Goal: Transaction & Acquisition: Purchase product/service

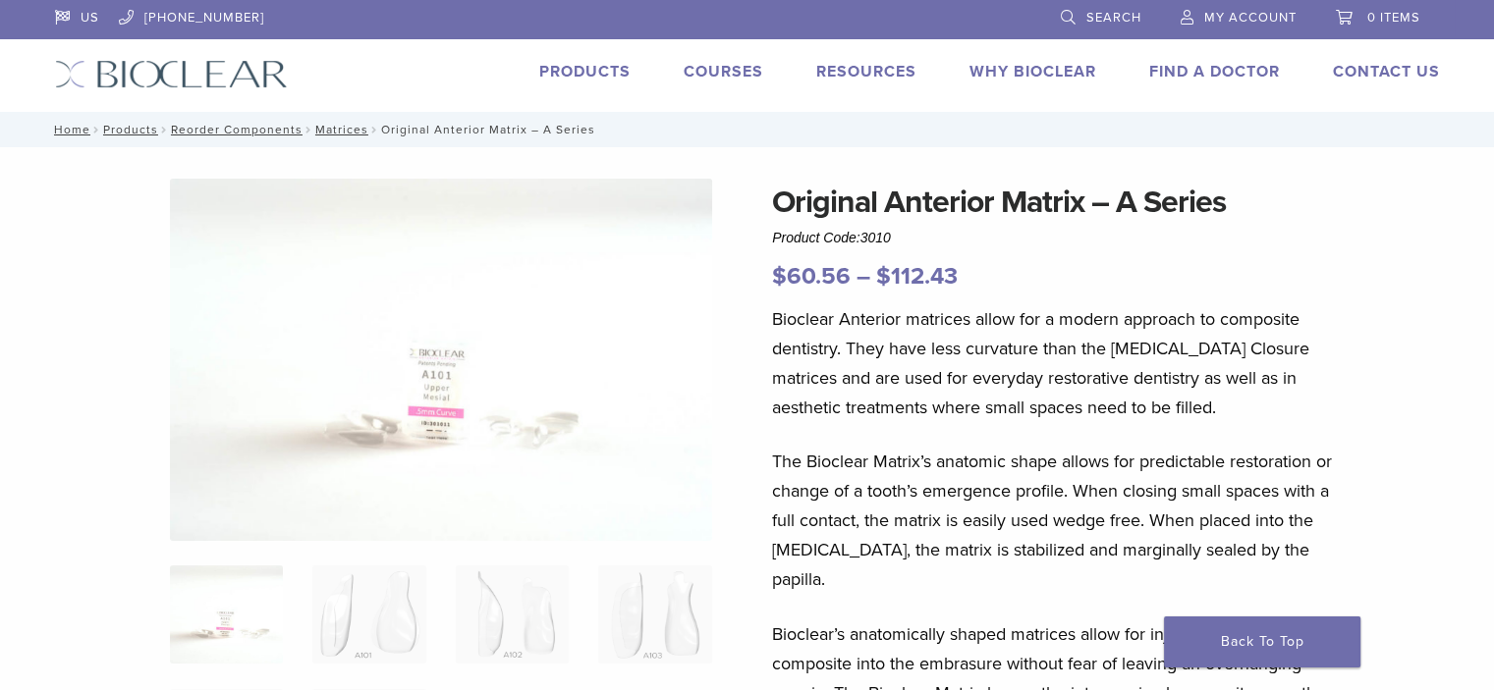
click at [1250, 17] on span "My Account" at bounding box center [1250, 18] width 92 height 16
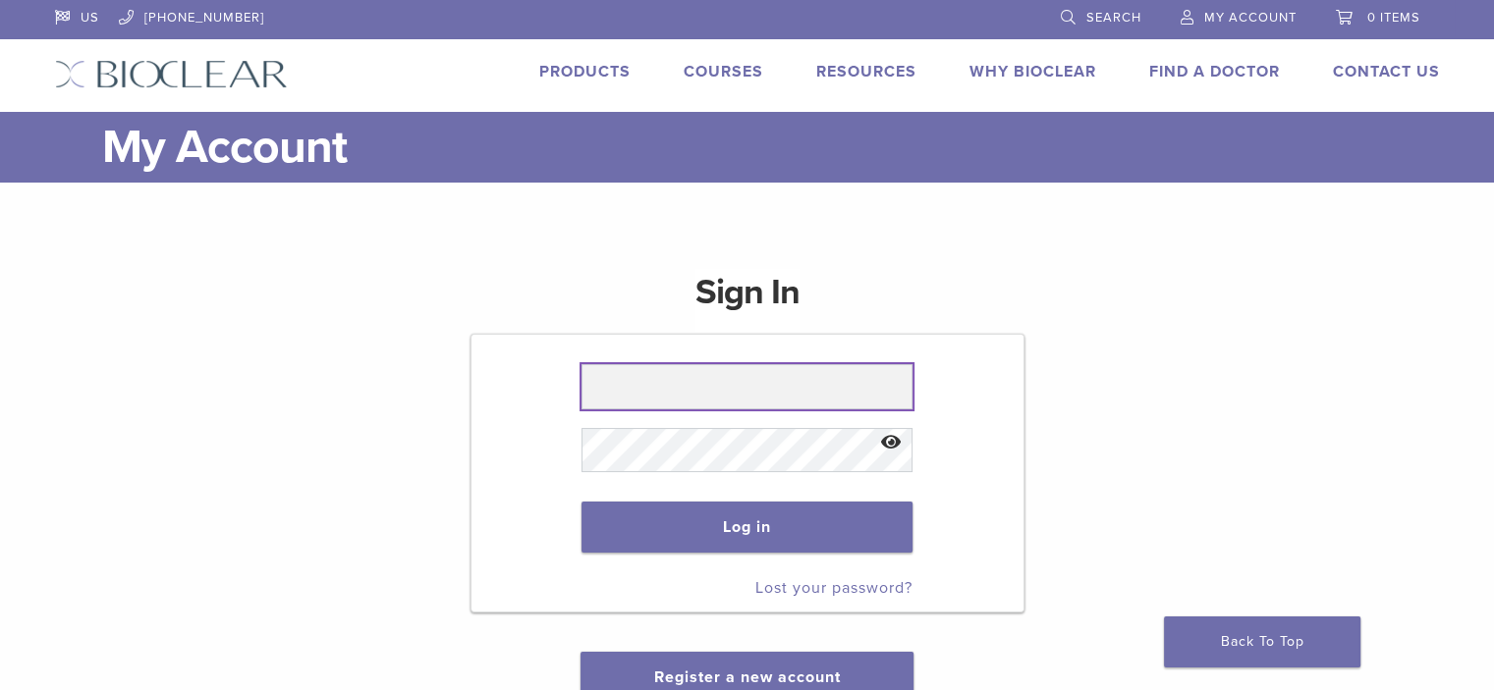
click at [686, 372] on input "text" at bounding box center [746, 386] width 331 height 45
click at [738, 396] on input "text" at bounding box center [746, 386] width 331 height 45
type input "**********"
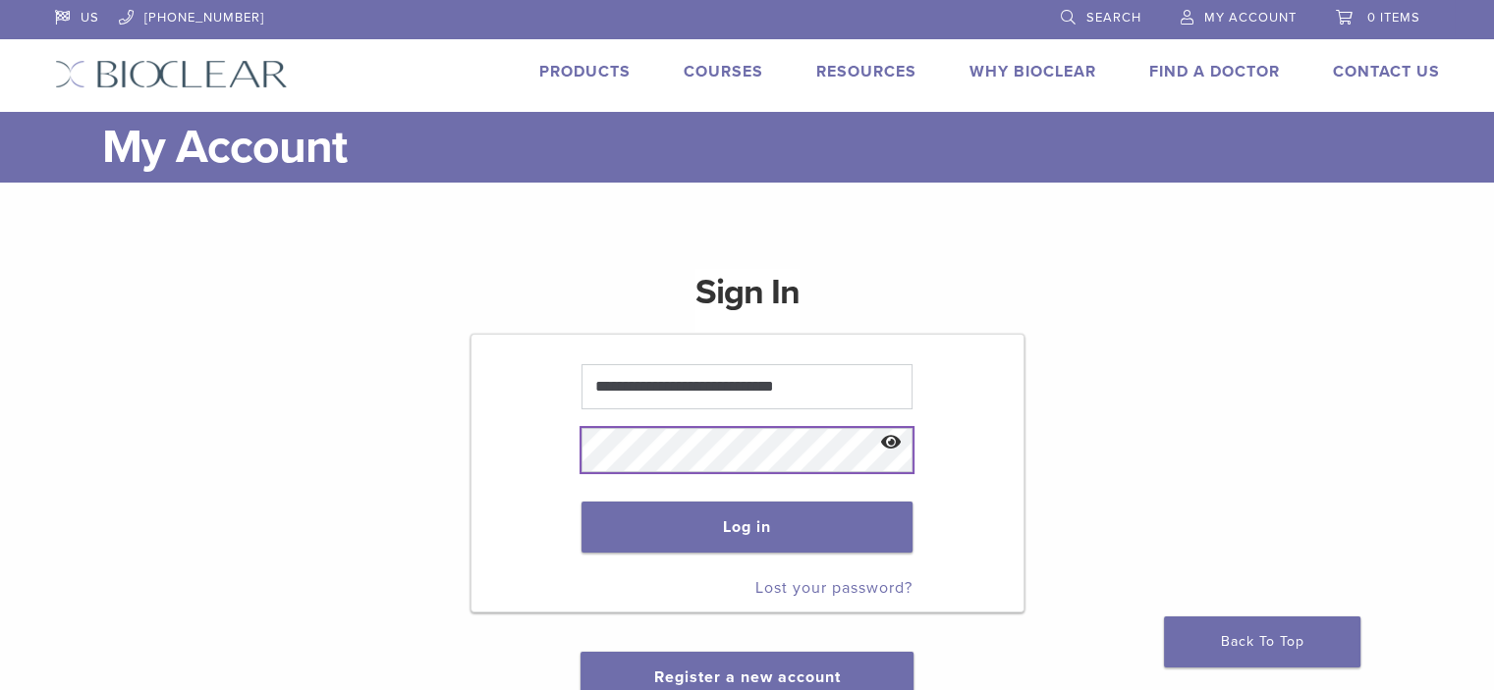
click at [581, 502] on button "Log in" at bounding box center [746, 527] width 331 height 51
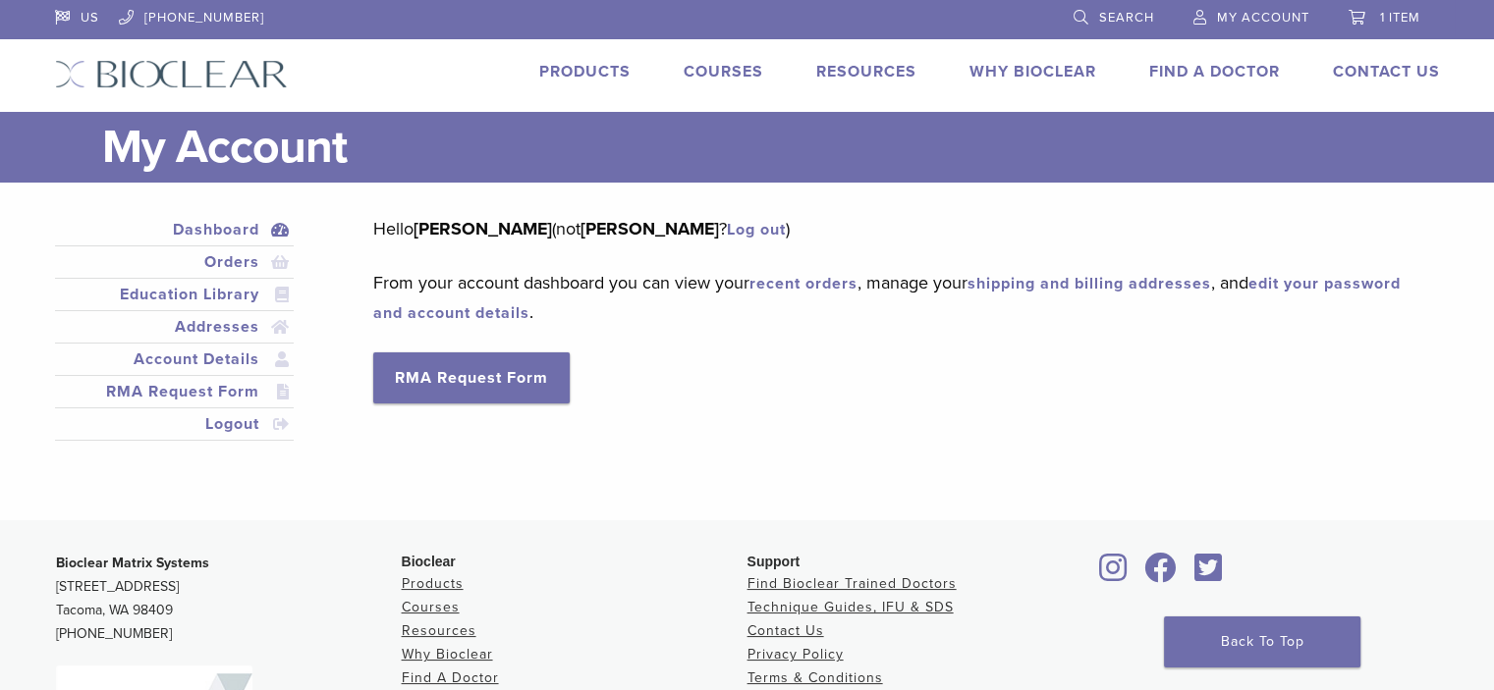
click at [1384, 16] on span "1 item" at bounding box center [1400, 18] width 40 height 16
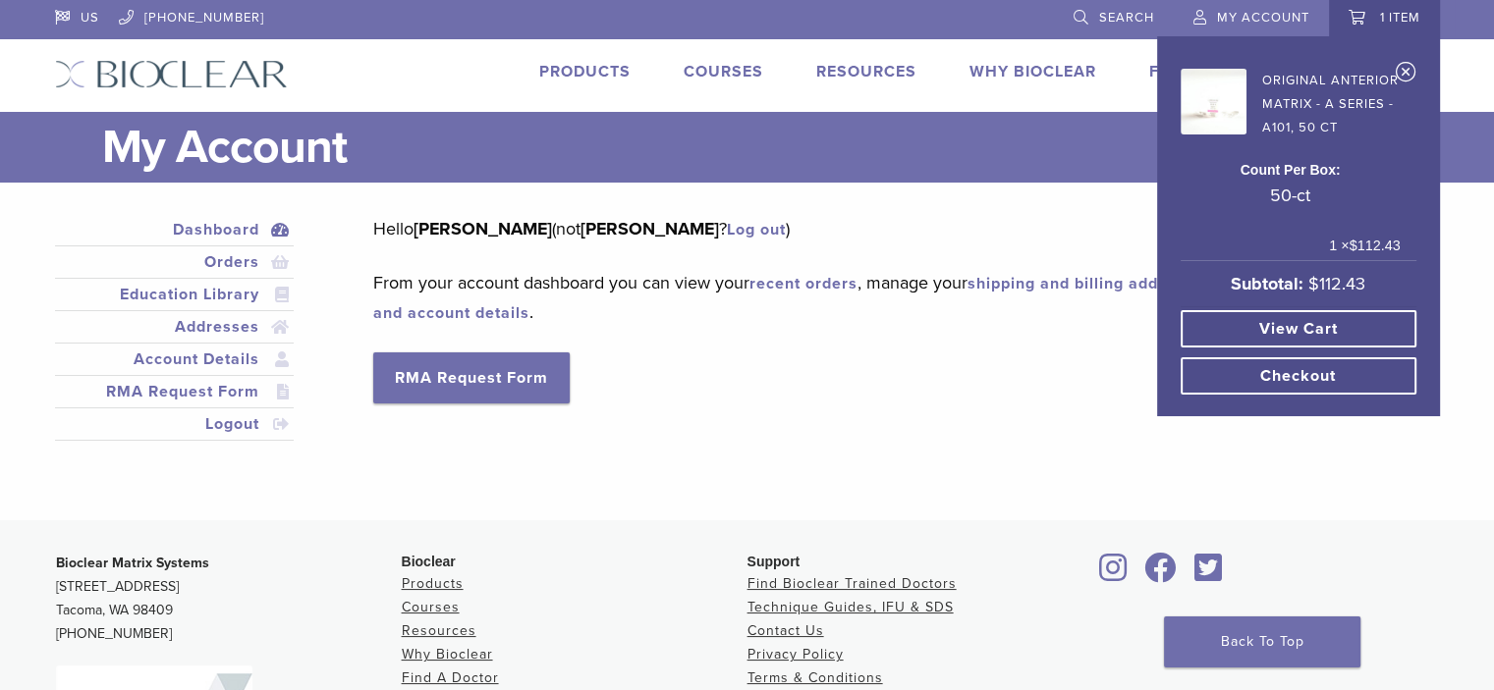
click at [1330, 313] on link "View cart" at bounding box center [1298, 328] width 236 height 37
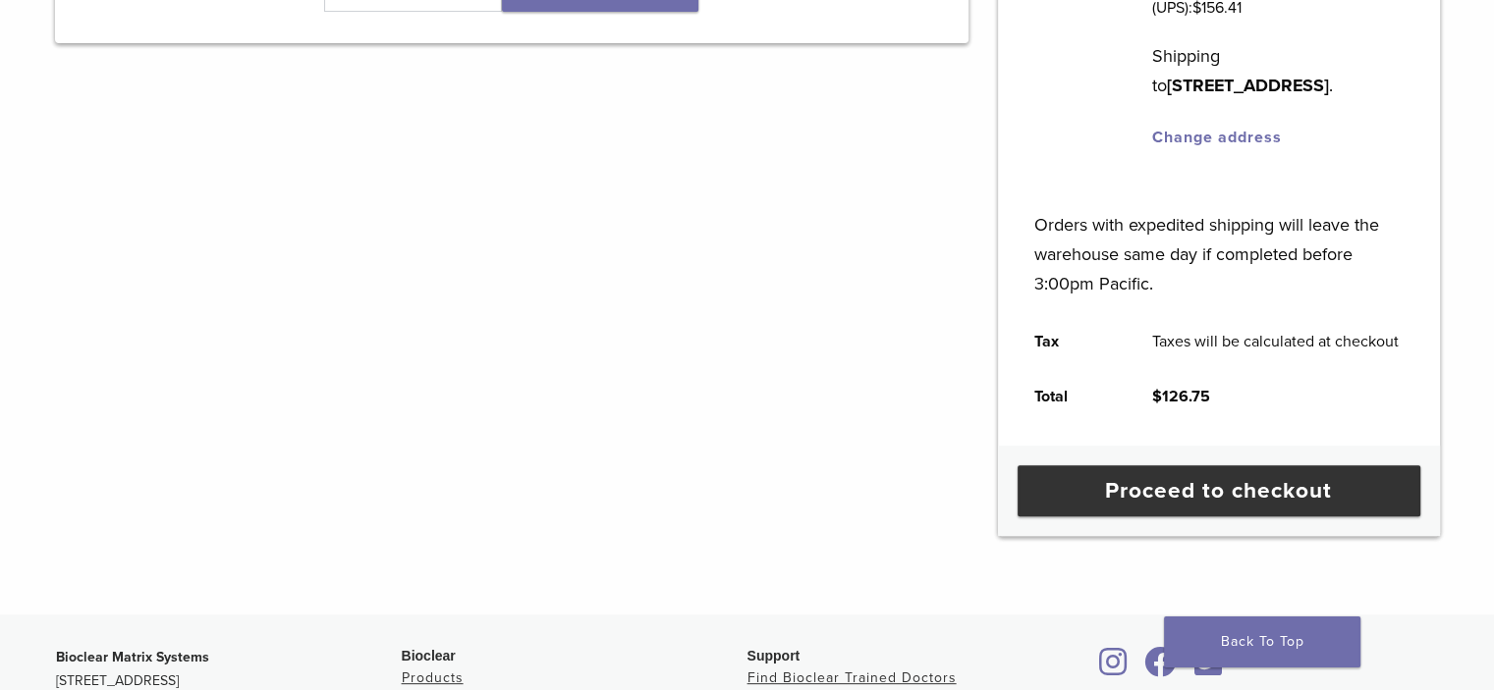
scroll to position [687, 0]
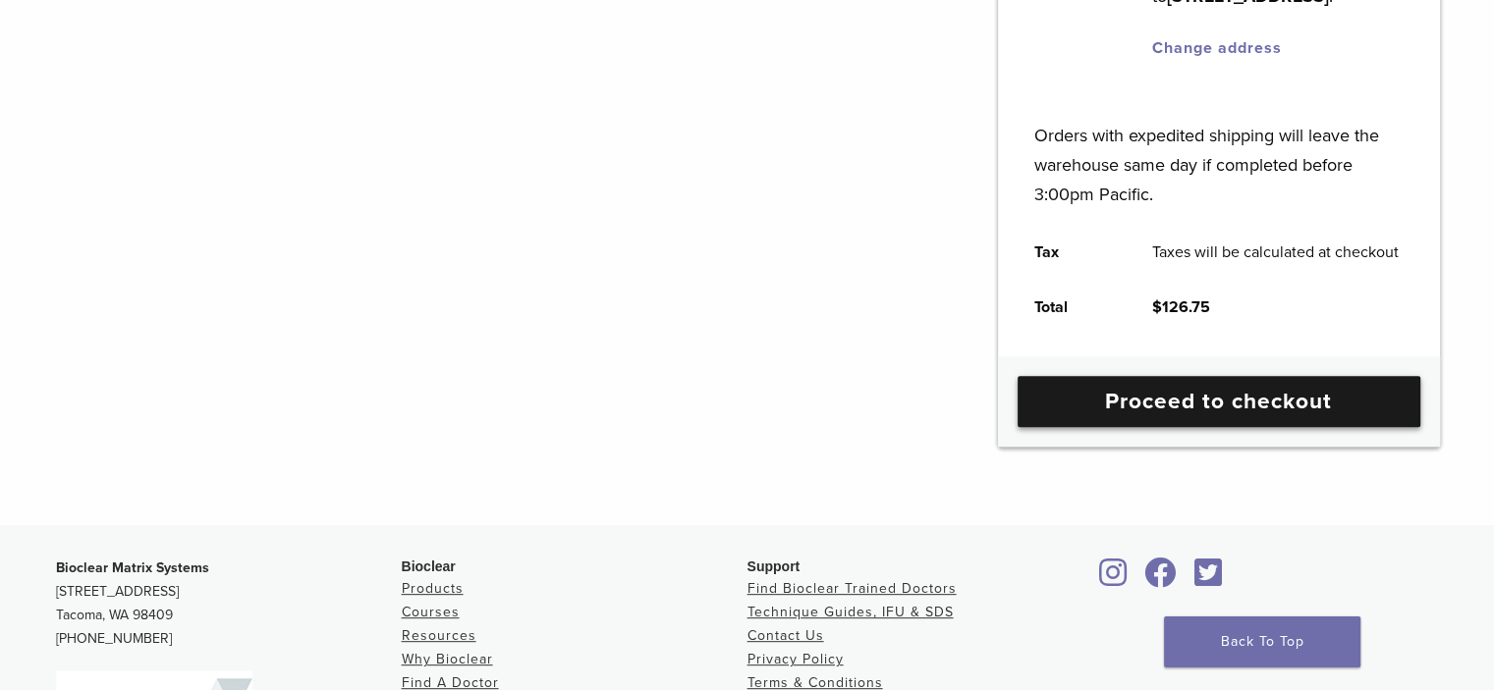
click at [1261, 408] on link "Proceed to checkout" at bounding box center [1218, 401] width 403 height 51
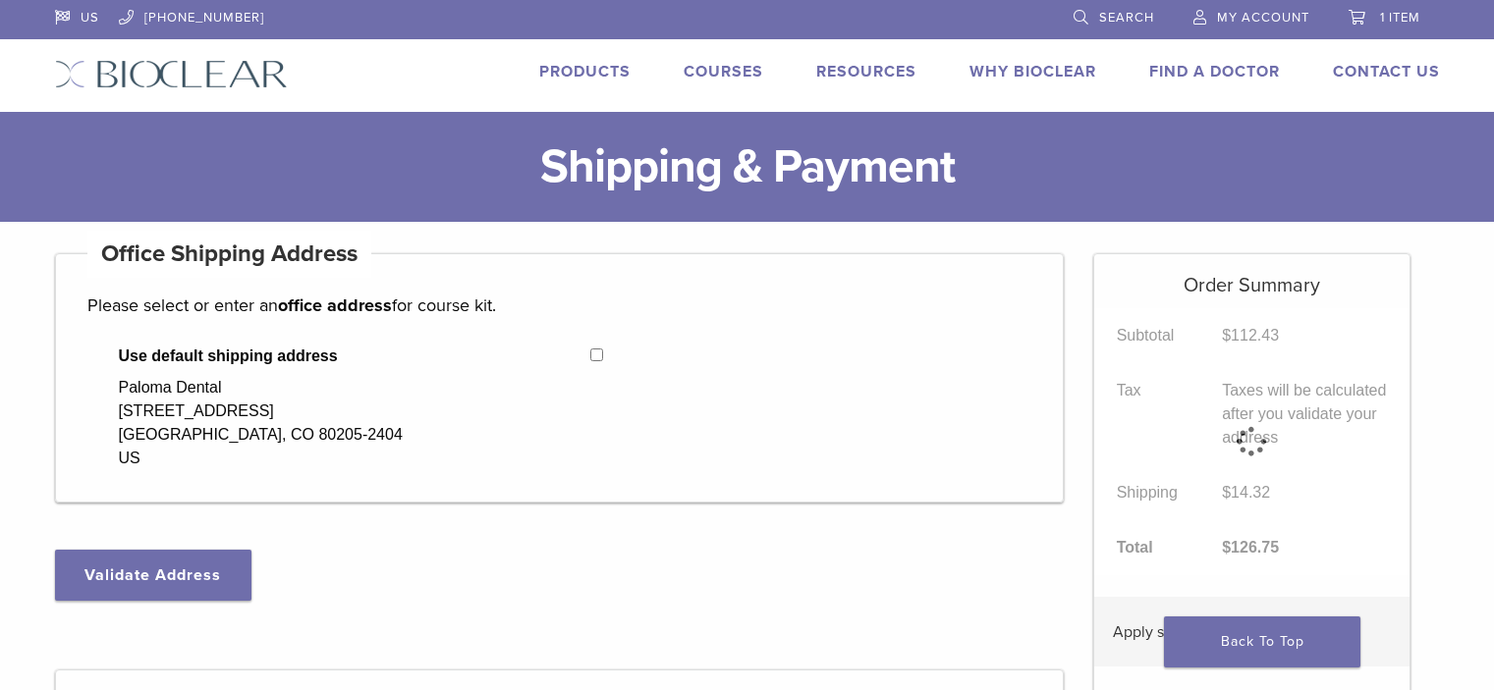
select select "**"
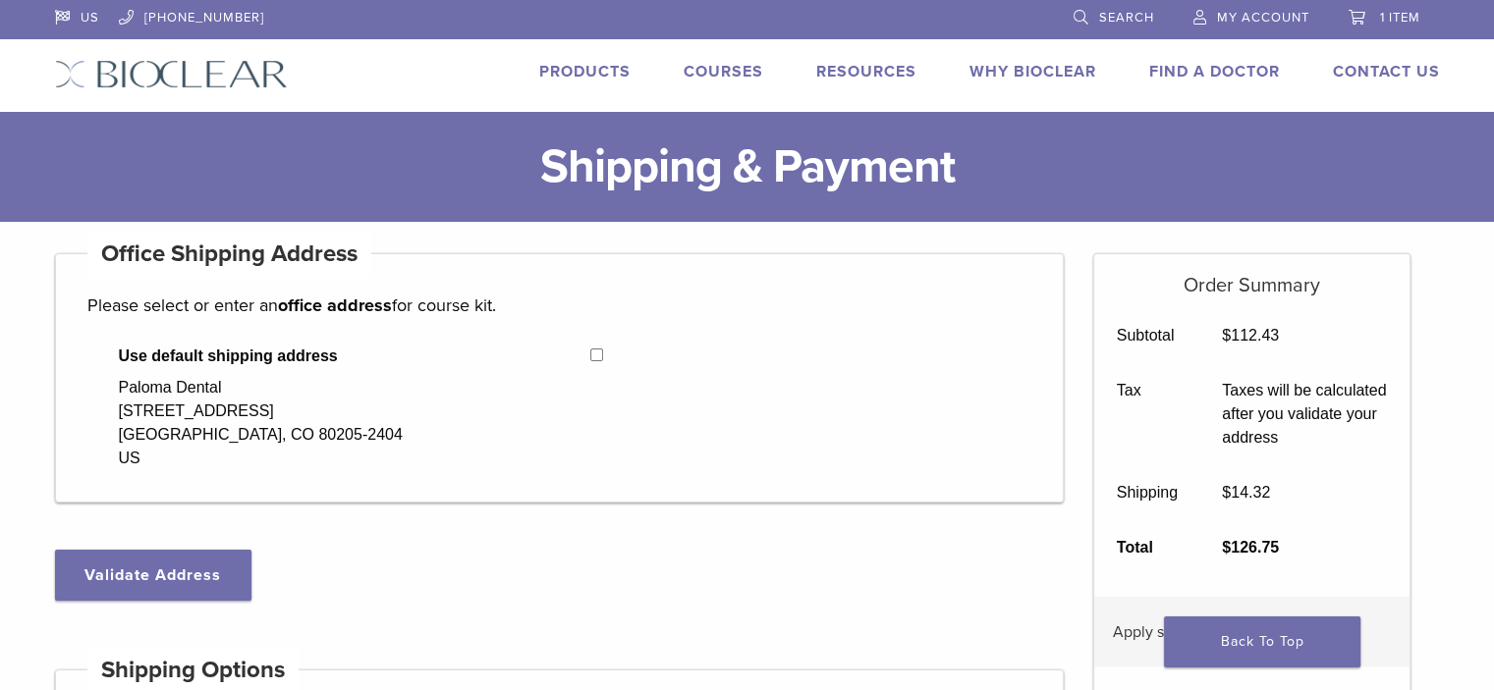
click at [733, 577] on div "**********" at bounding box center [559, 427] width 1009 height 348
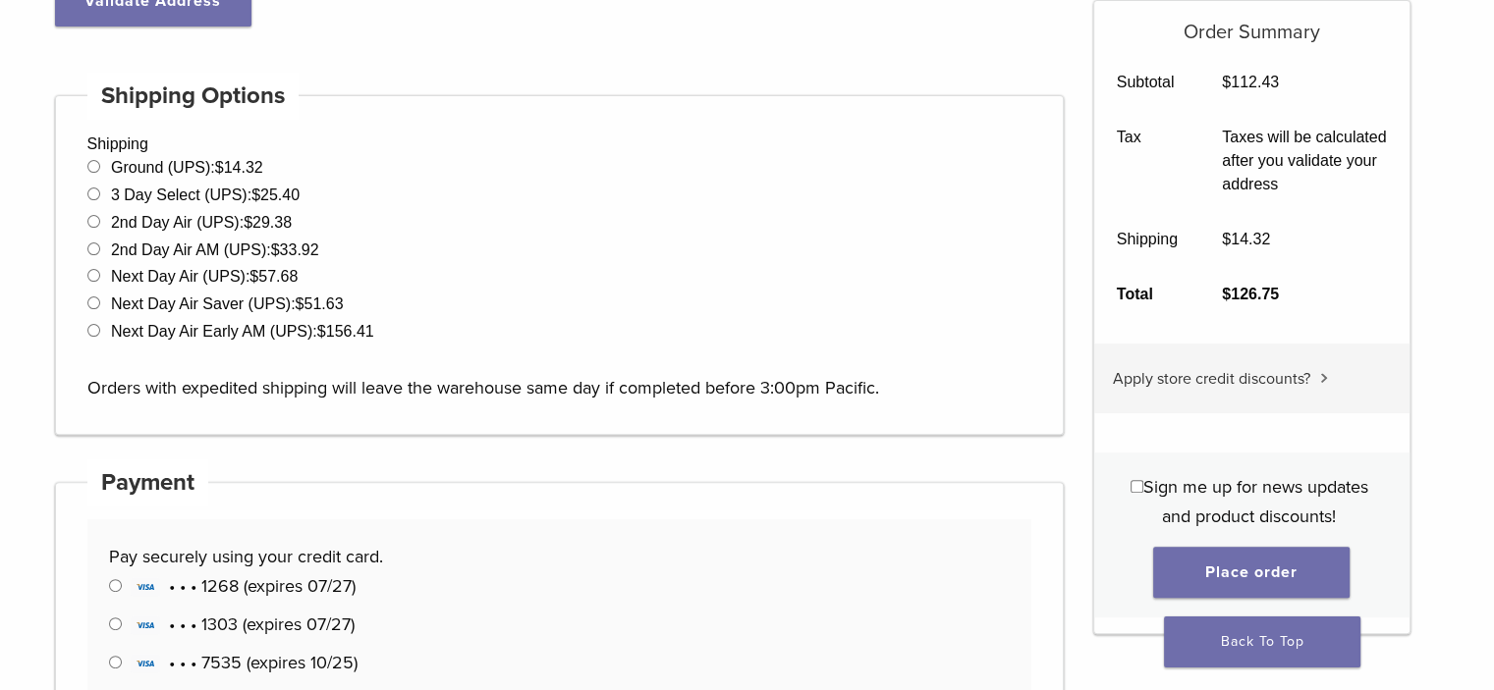
scroll to position [786, 0]
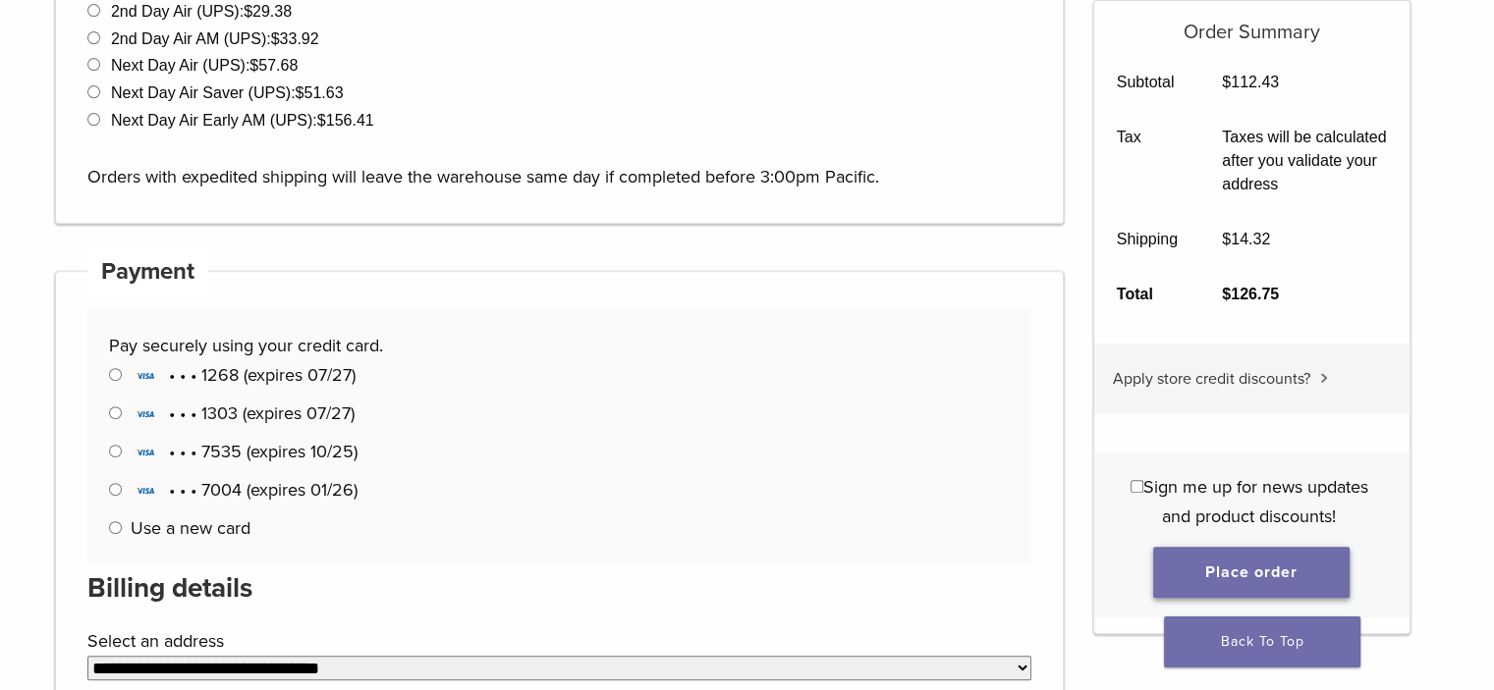
click at [1229, 557] on button "Place order" at bounding box center [1251, 572] width 196 height 51
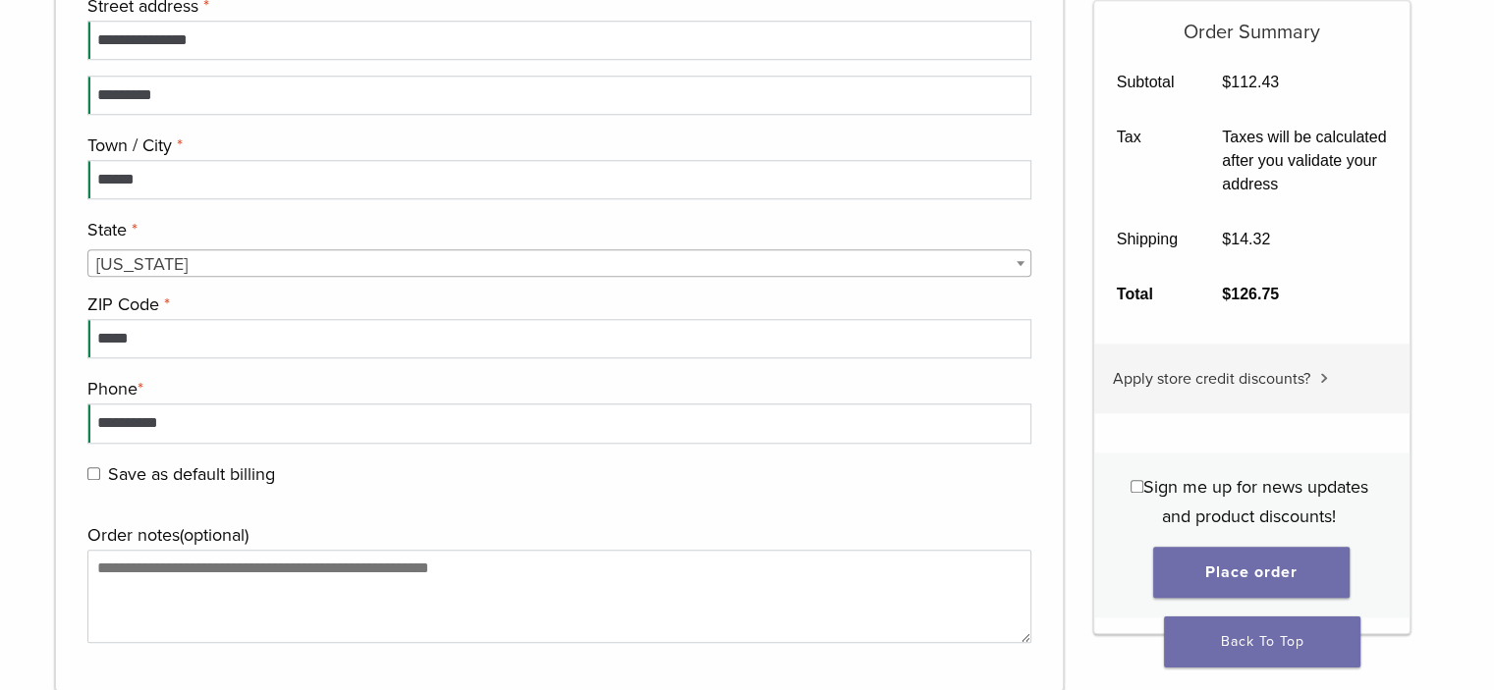
scroll to position [2020, 0]
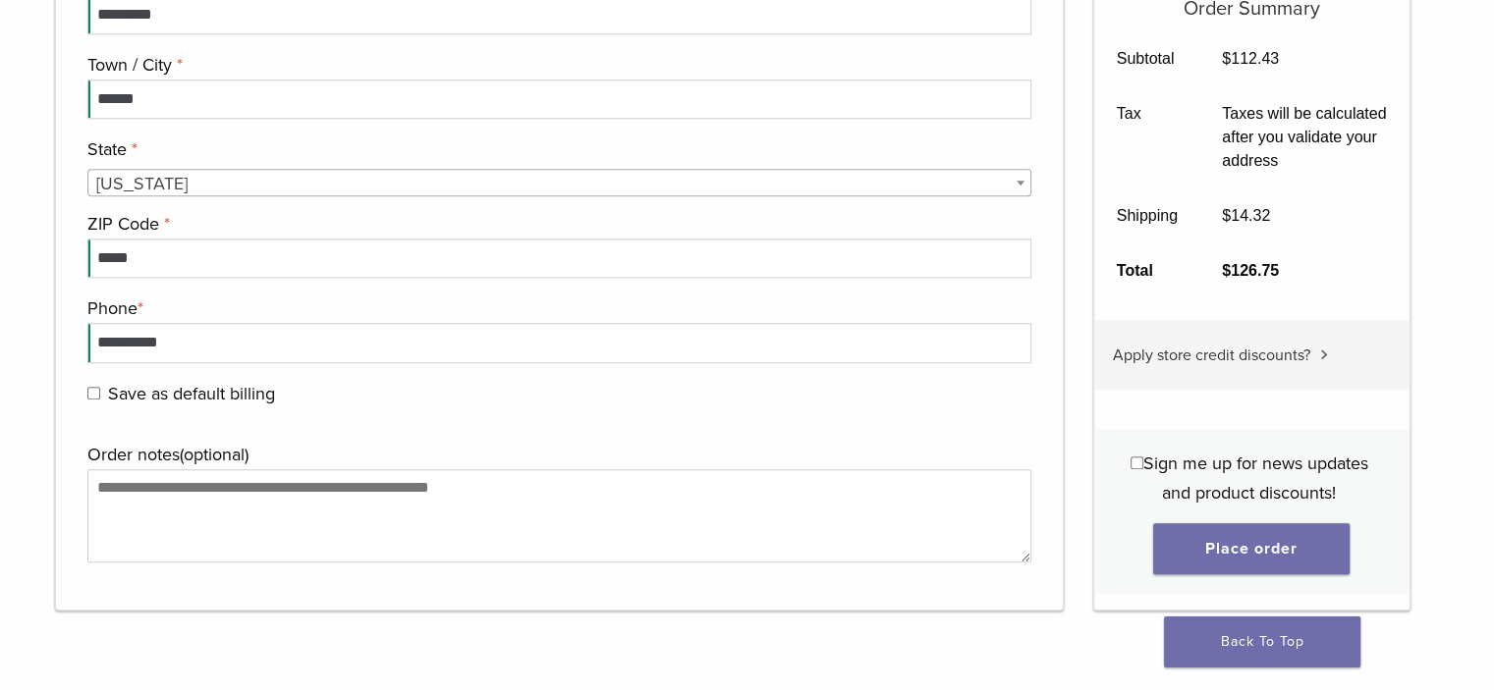
click at [174, 393] on label "Save as default billing (optional)" at bounding box center [557, 393] width 940 height 29
click at [175, 389] on label "Save as default billing (optional)" at bounding box center [557, 393] width 940 height 29
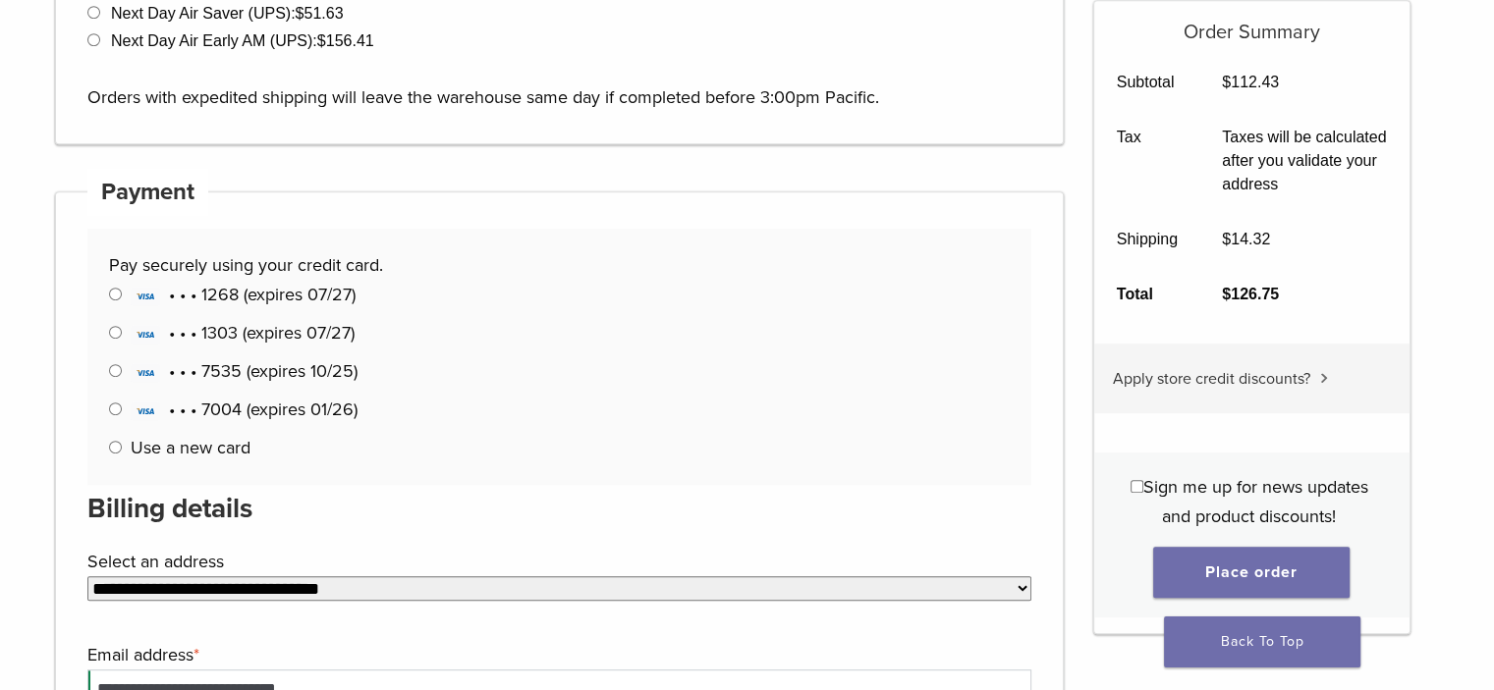
scroll to position [940, 0]
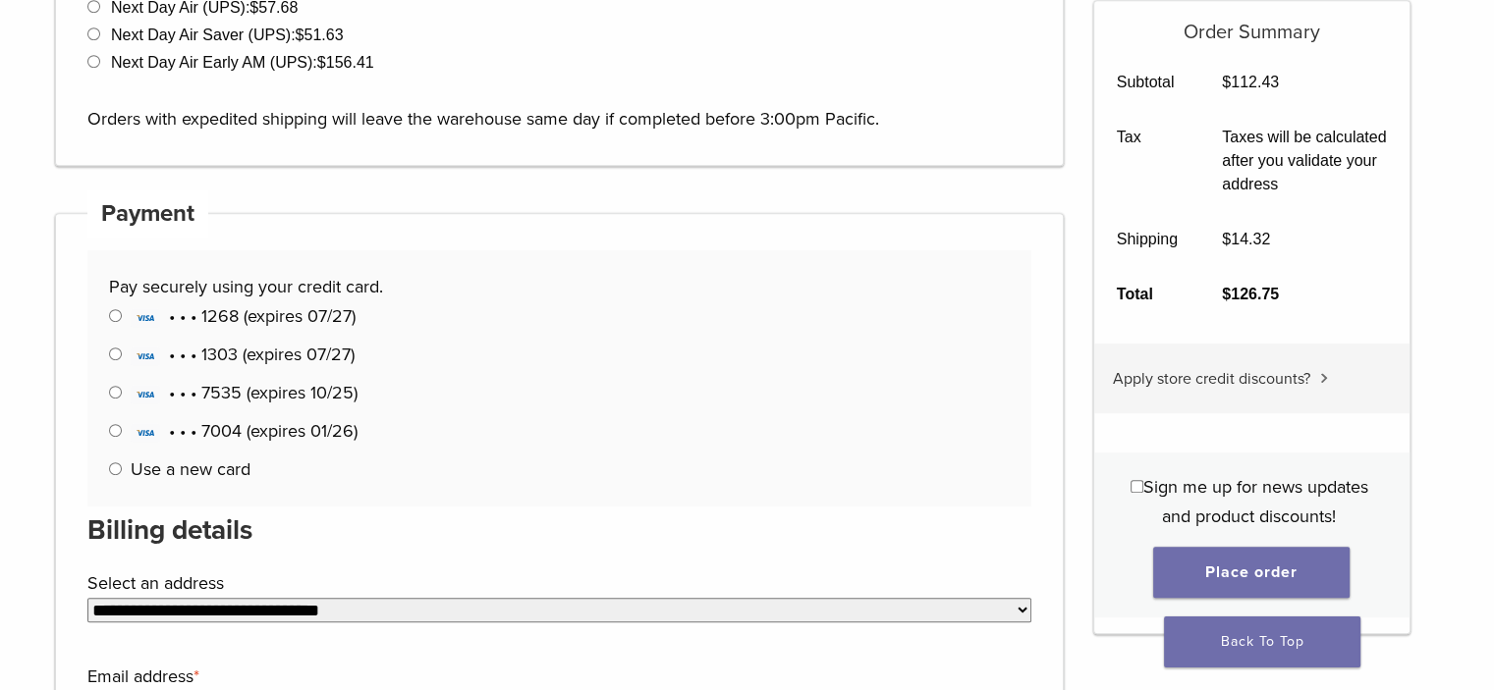
click at [200, 474] on label "Use a new card" at bounding box center [191, 470] width 120 height 22
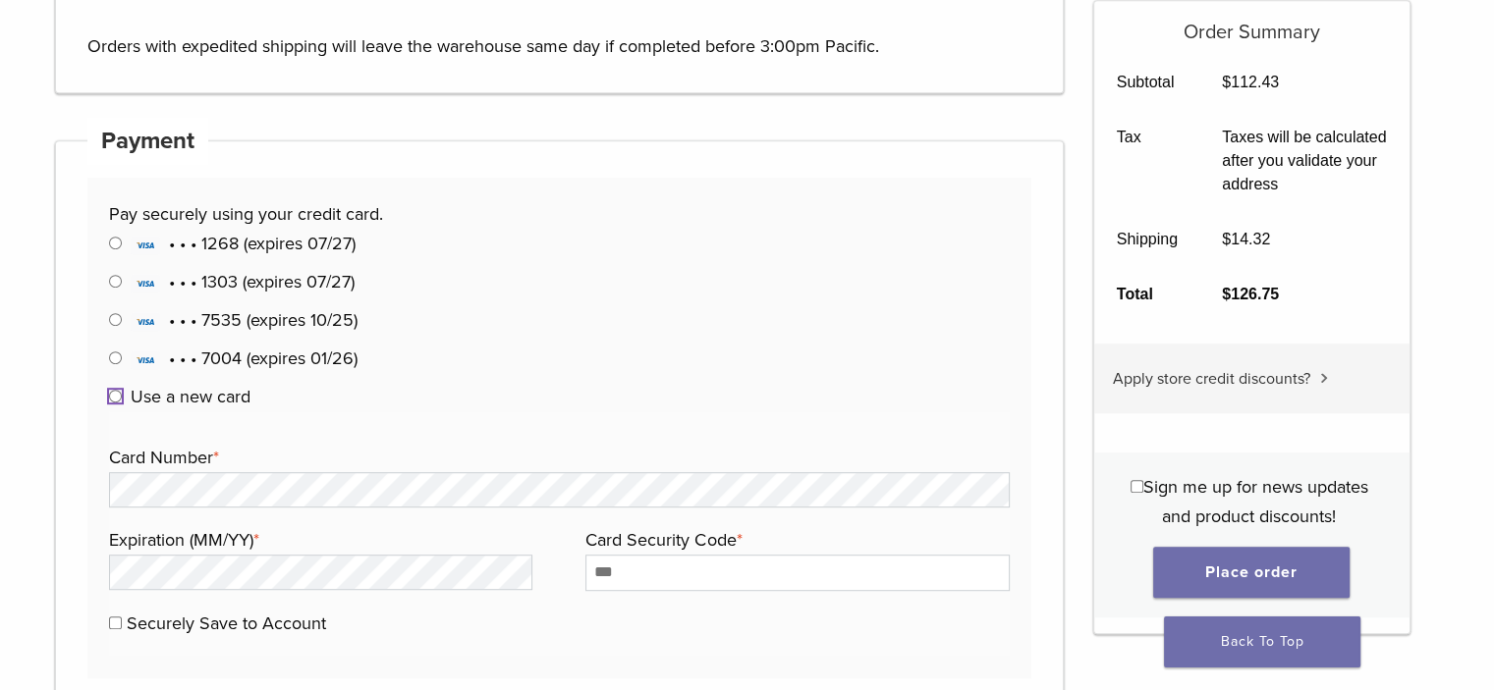
scroll to position [1038, 0]
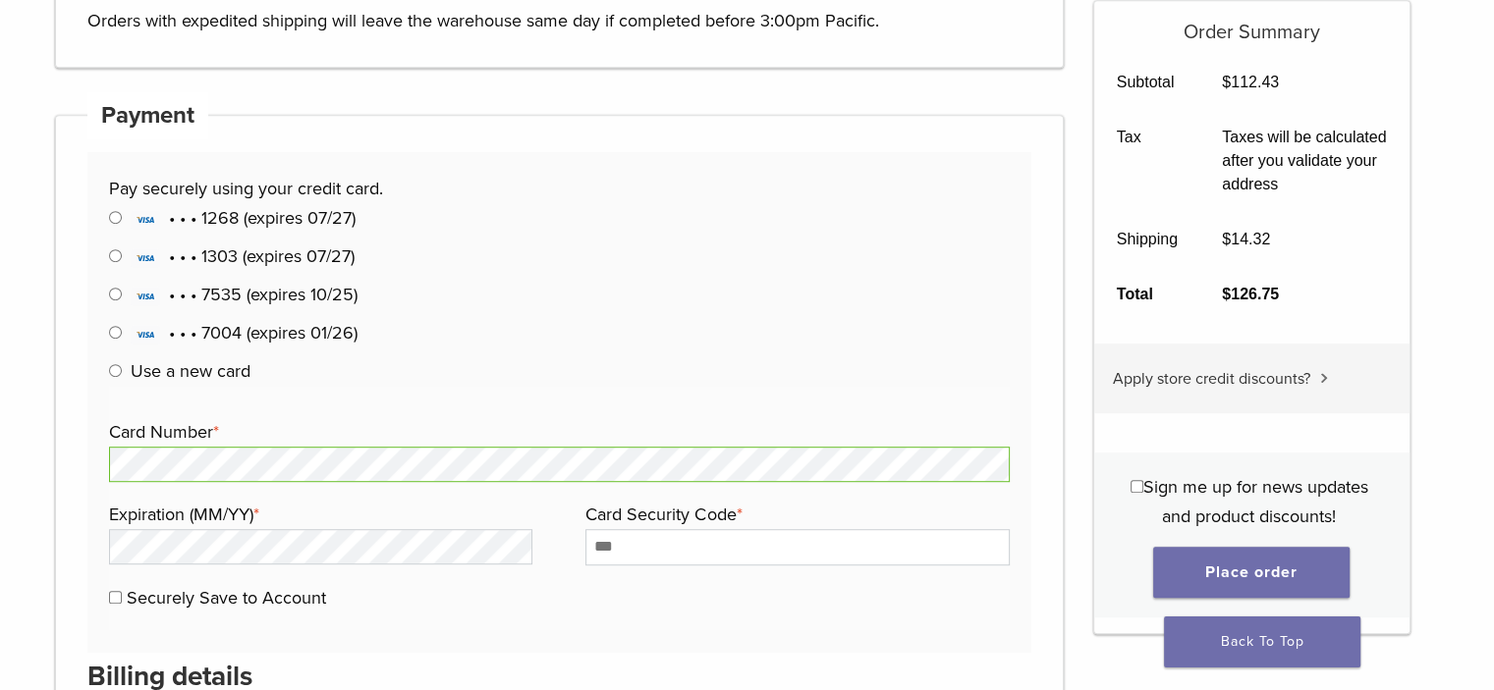
drag, startPoint x: 202, startPoint y: 508, endPoint x: 193, endPoint y: 520, distance: 15.5
click at [200, 512] on label "Expiration (MM/YY) *" at bounding box center [318, 514] width 418 height 29
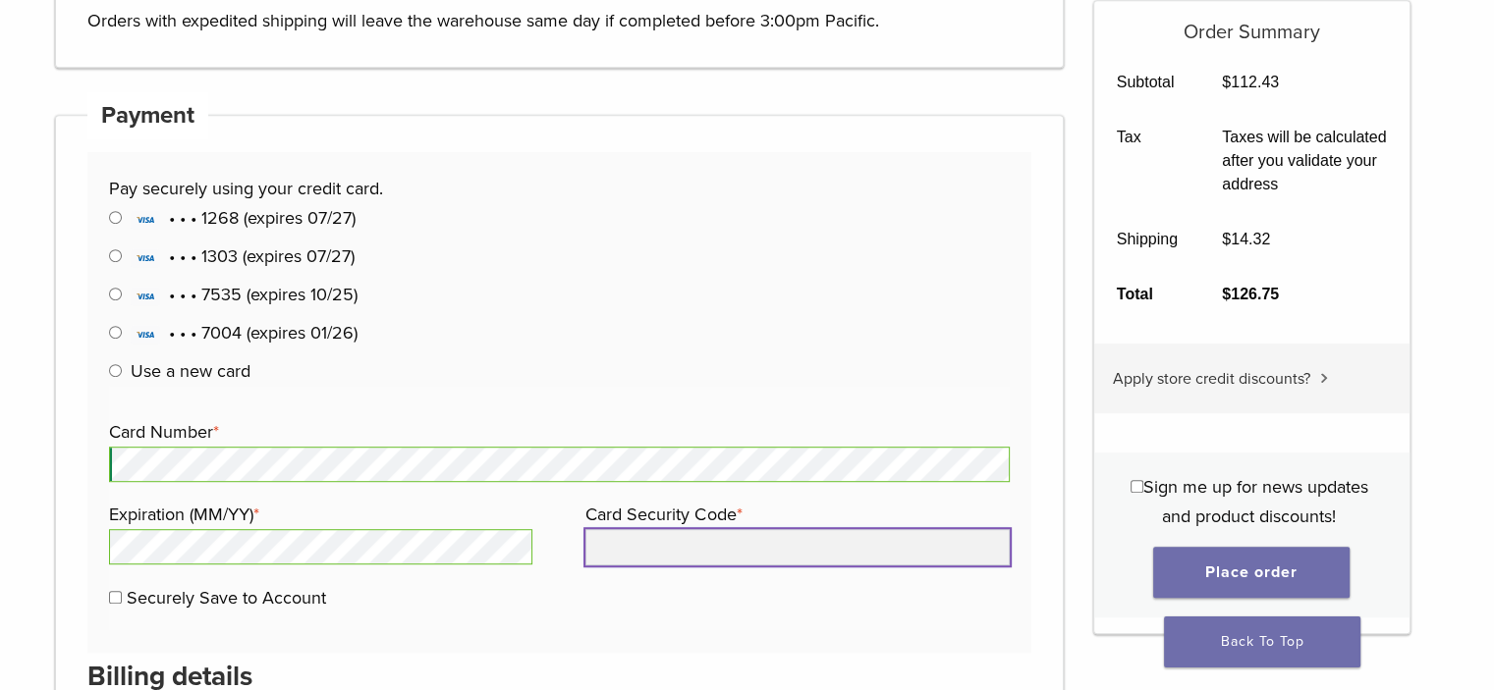
click at [701, 529] on input "Card Security Code *" at bounding box center [796, 546] width 423 height 35
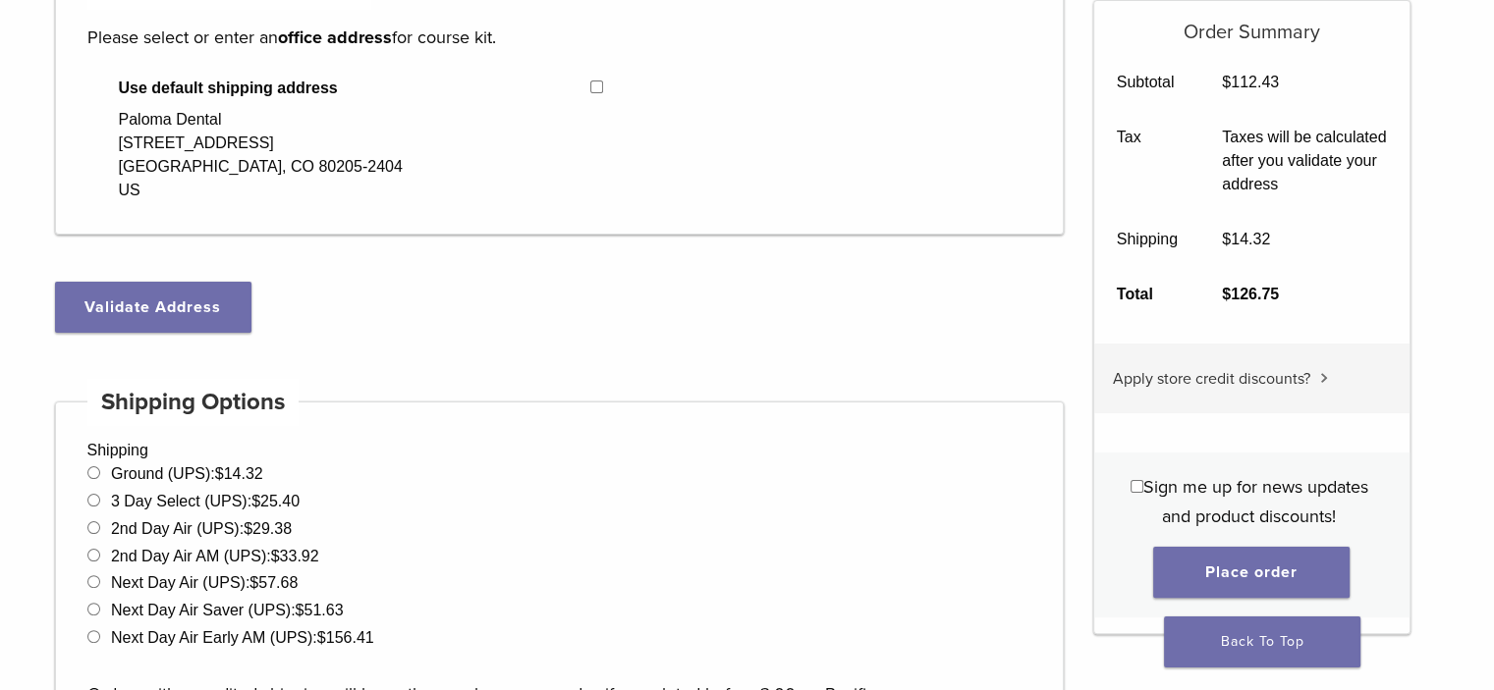
scroll to position [491, 0]
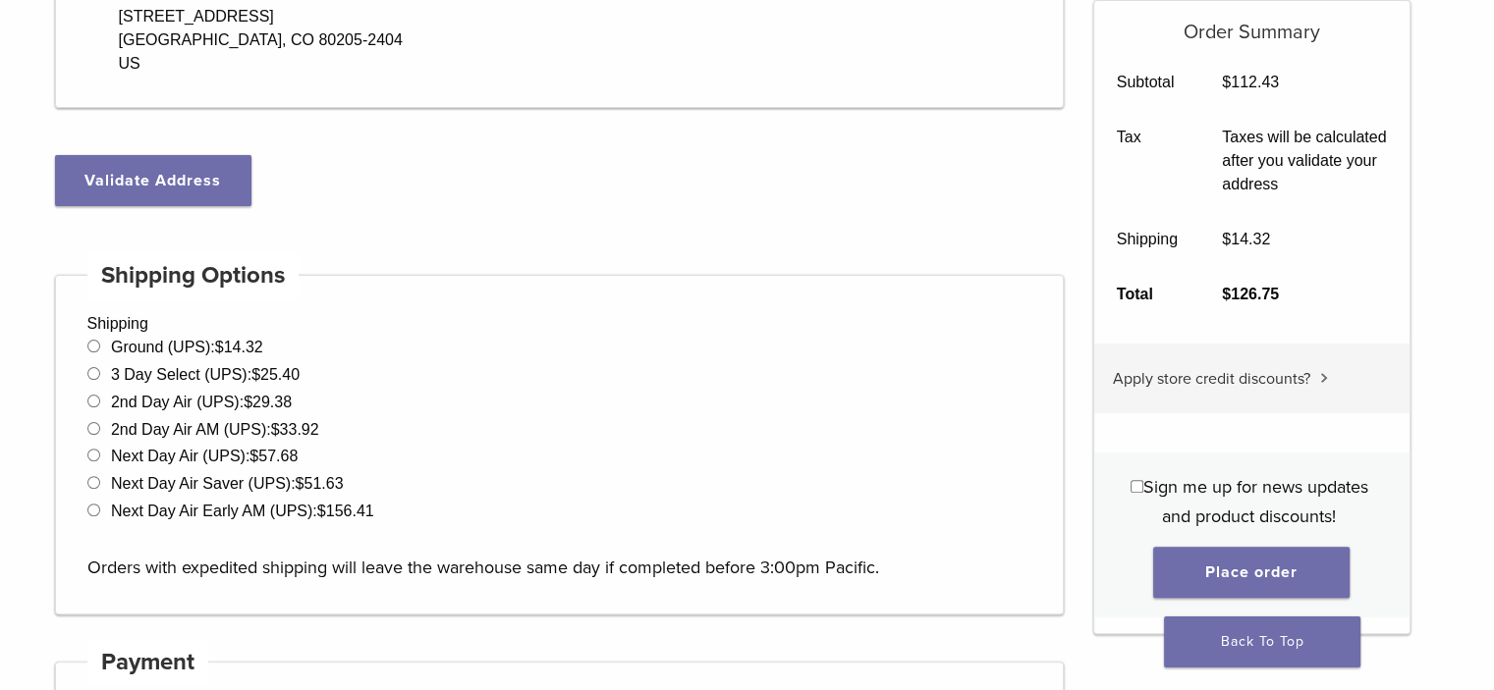
type input "***"
click at [186, 190] on button "Validate Address" at bounding box center [153, 180] width 196 height 51
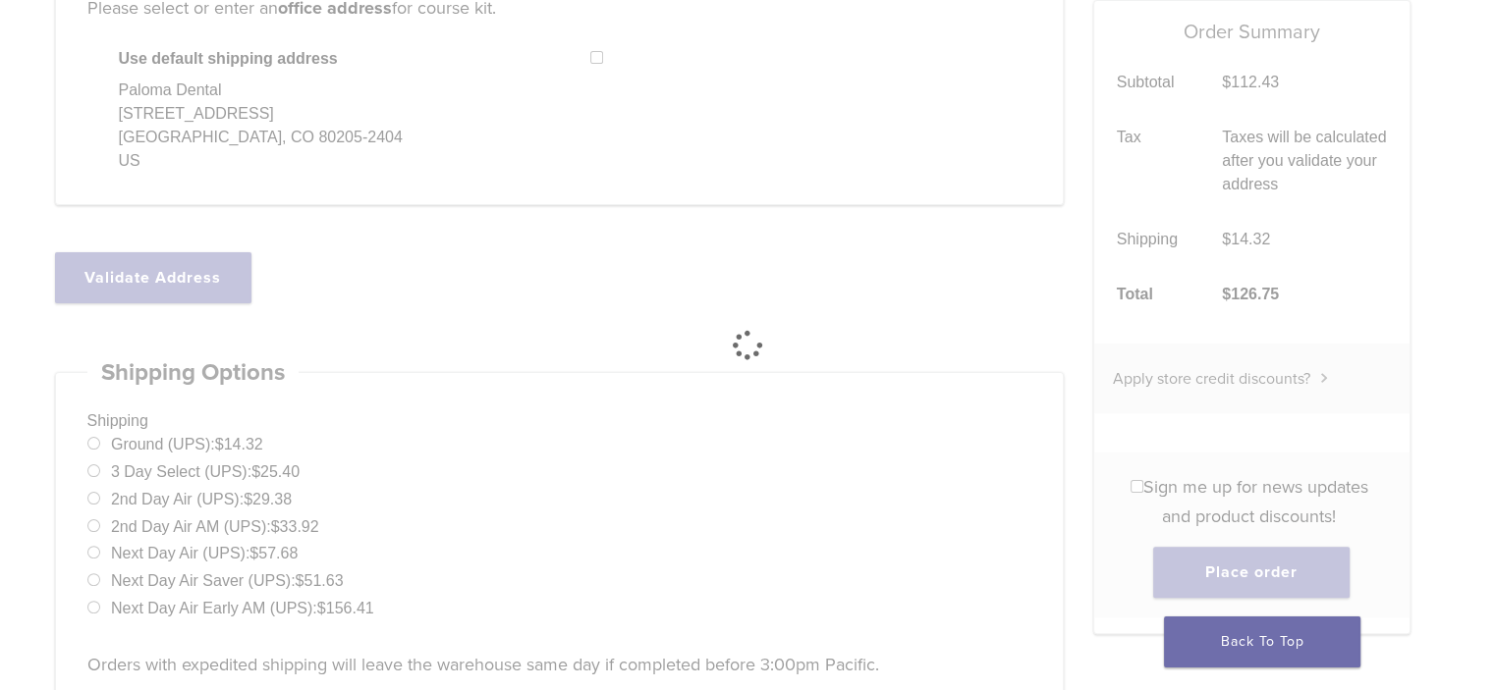
select select "**"
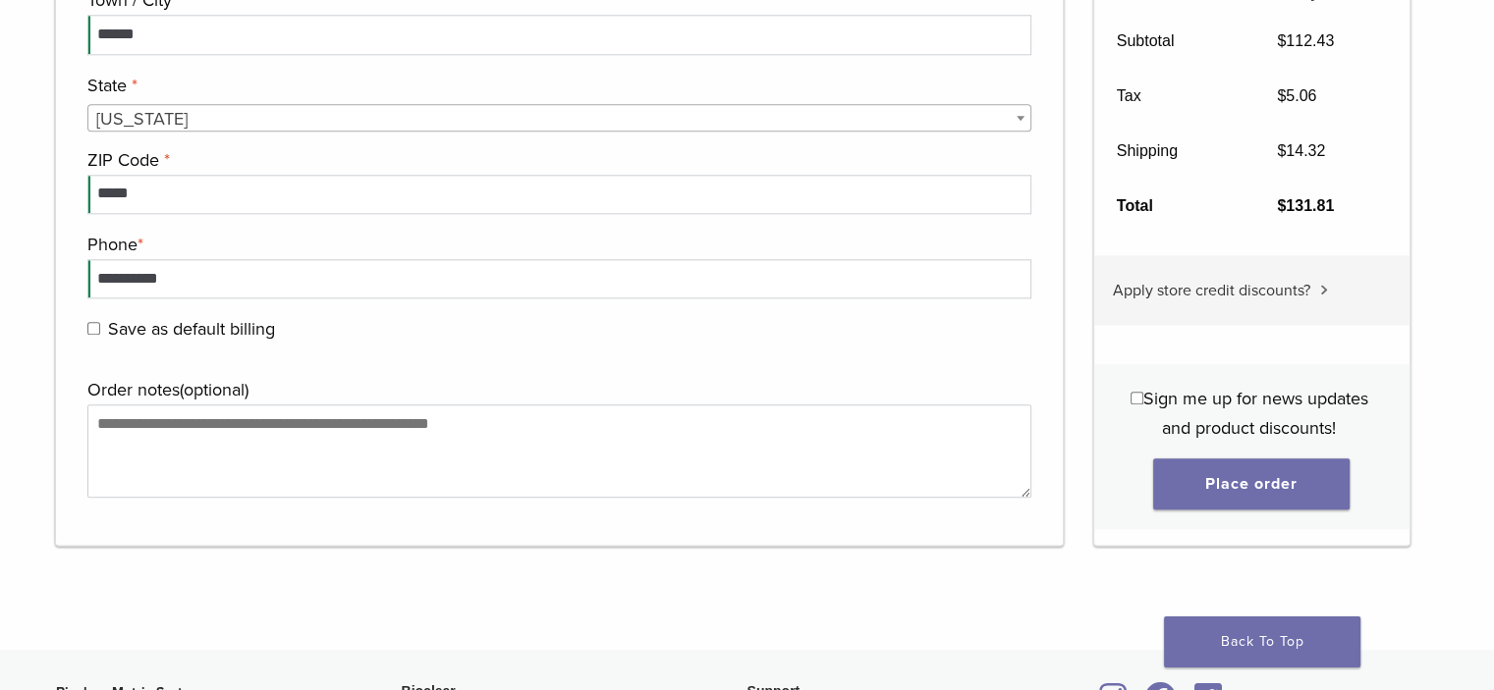
scroll to position [2161, 0]
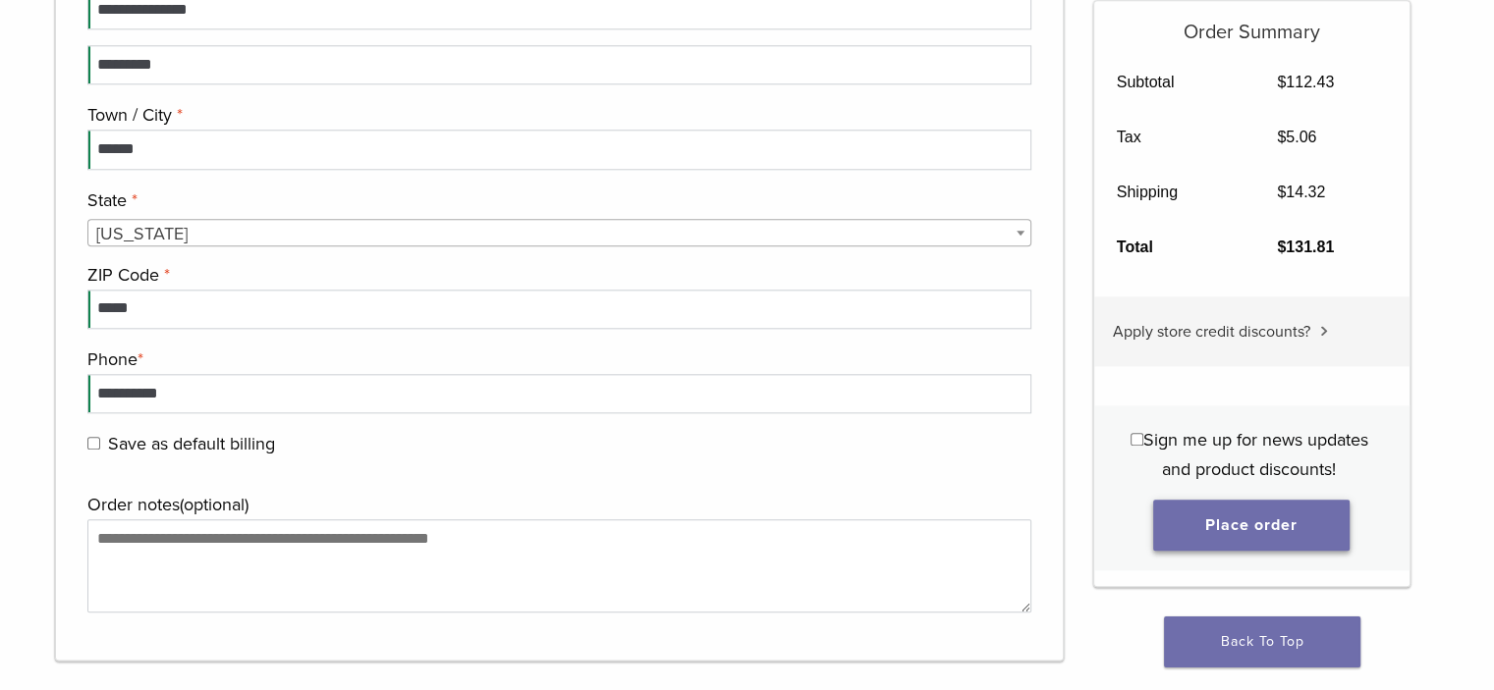
click at [1246, 521] on button "Place order" at bounding box center [1251, 525] width 196 height 51
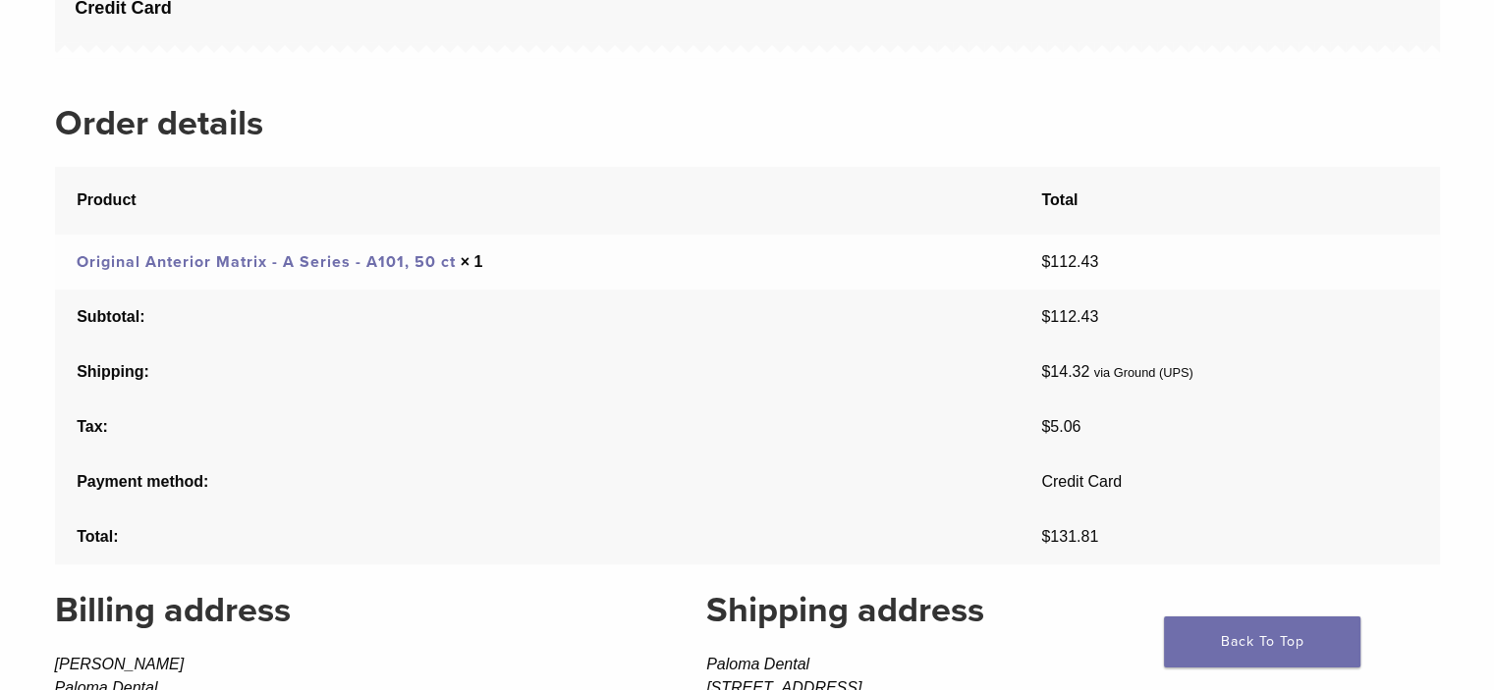
scroll to position [786, 0]
